Goal: Use online tool/utility: Utilize a website feature to perform a specific function

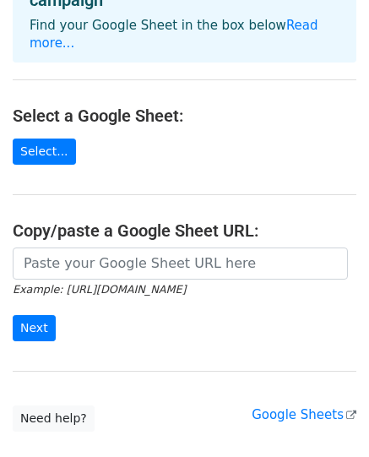
scroll to position [169, 0]
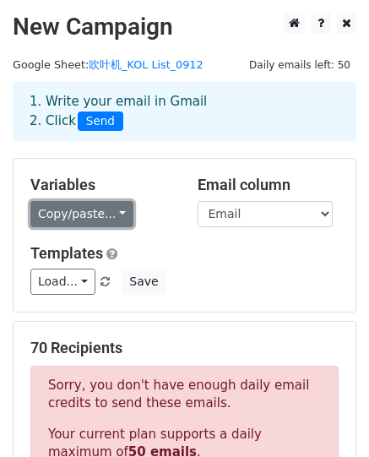
click at [118, 214] on link "Copy/paste..." at bounding box center [81, 214] width 103 height 26
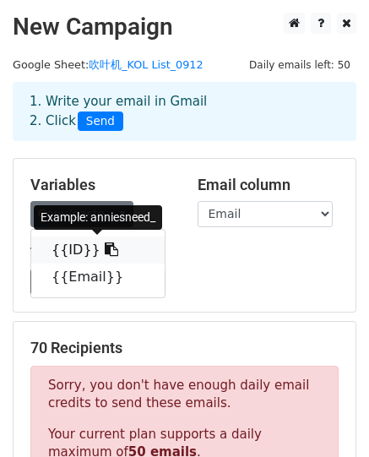
click at [73, 253] on link "{{ID}}" at bounding box center [97, 249] width 133 height 27
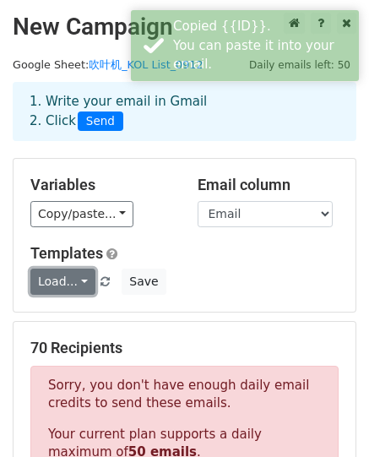
click at [74, 283] on link "Load..." at bounding box center [62, 282] width 65 height 26
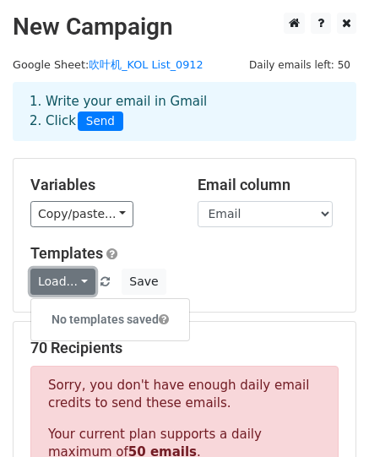
click at [74, 283] on link "Load..." at bounding box center [62, 282] width 65 height 26
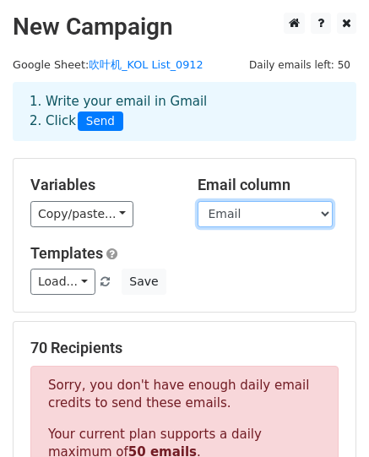
click at [253, 214] on select "ID Email" at bounding box center [265, 214] width 135 height 26
click at [198, 201] on select "ID Email" at bounding box center [265, 214] width 135 height 26
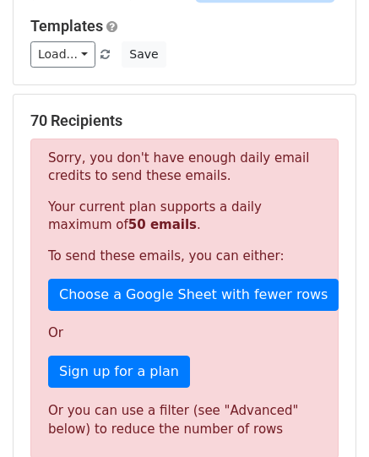
scroll to position [253, 0]
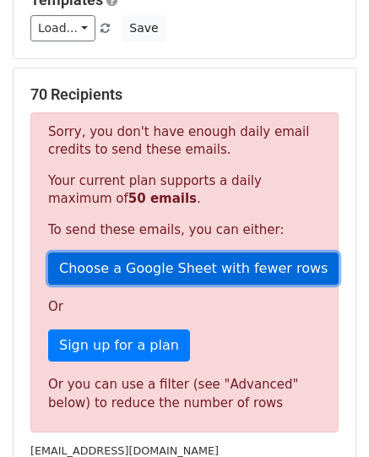
click at [272, 270] on link "Choose a Google Sheet with fewer rows" at bounding box center [193, 269] width 291 height 32
